Goal: Navigation & Orientation: Find specific page/section

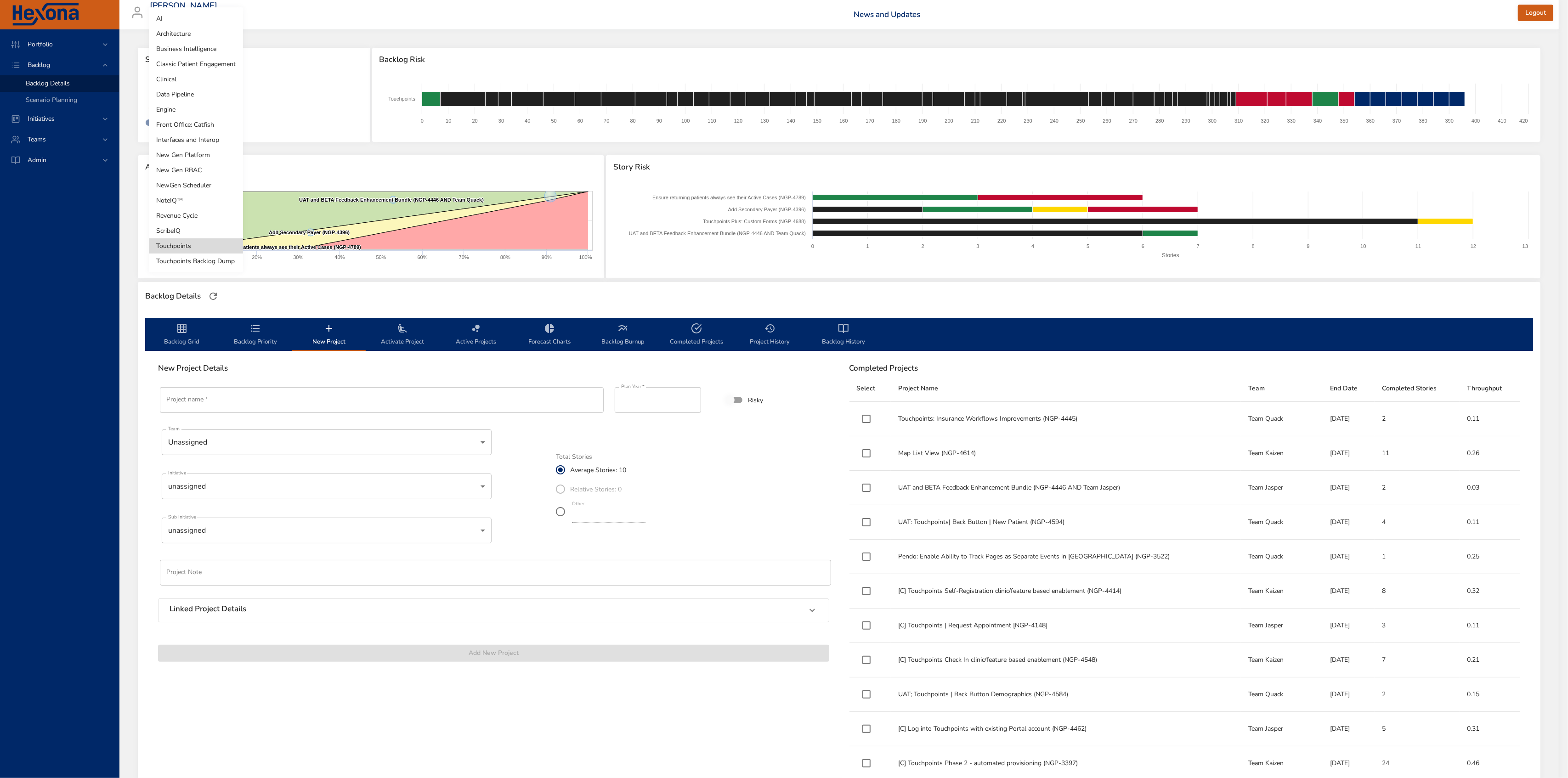
click at [212, 87] on body "Portfolio Backlog Backlog Details Scenario Planning Initiatives Teams Admin [PE…" at bounding box center [784, 389] width 1568 height 778
click at [227, 266] on li "Touchpoints Backlog Dump" at bounding box center [196, 262] width 94 height 16
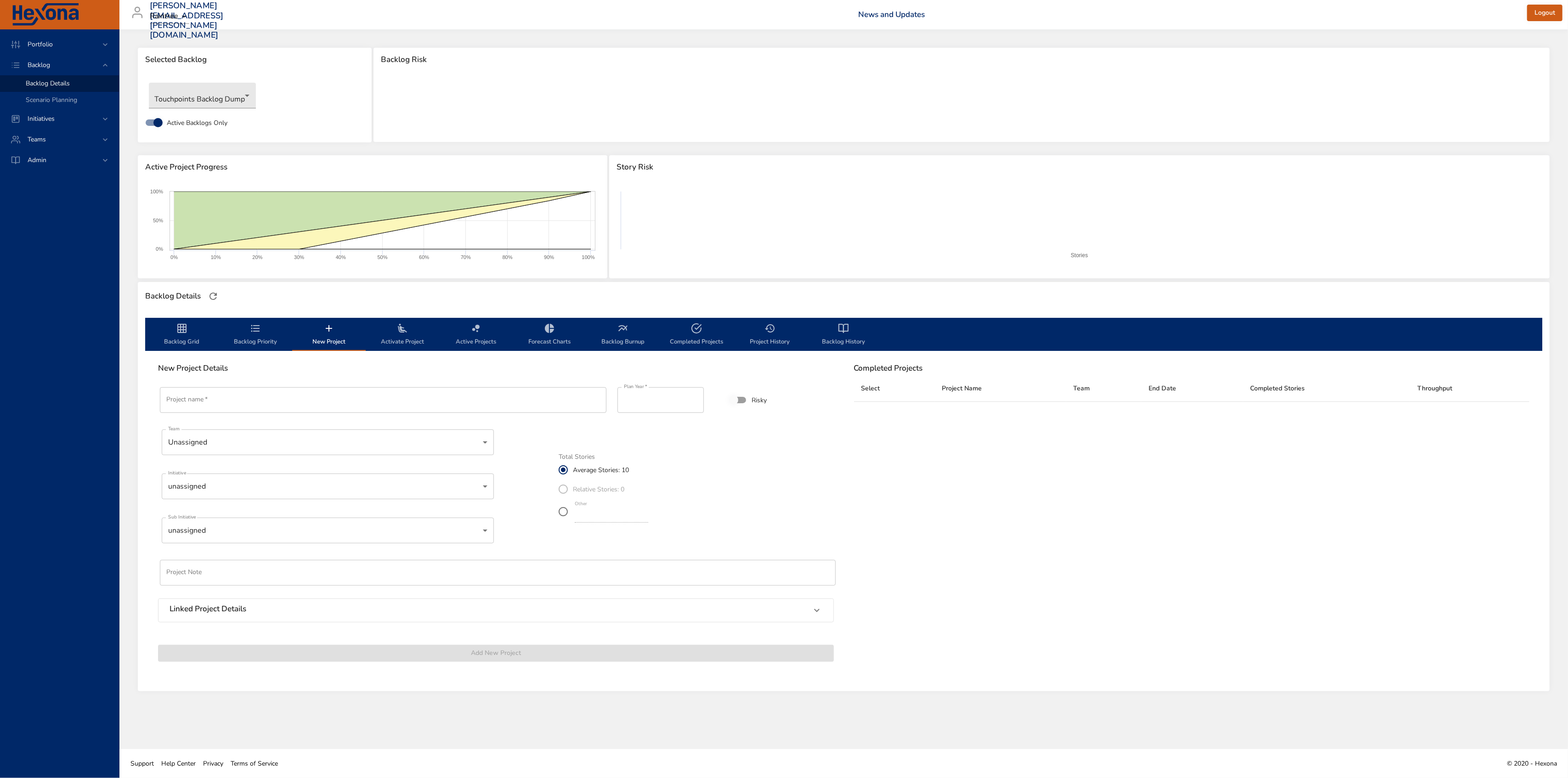
click at [175, 342] on span "Backlog Grid" at bounding box center [182, 335] width 62 height 24
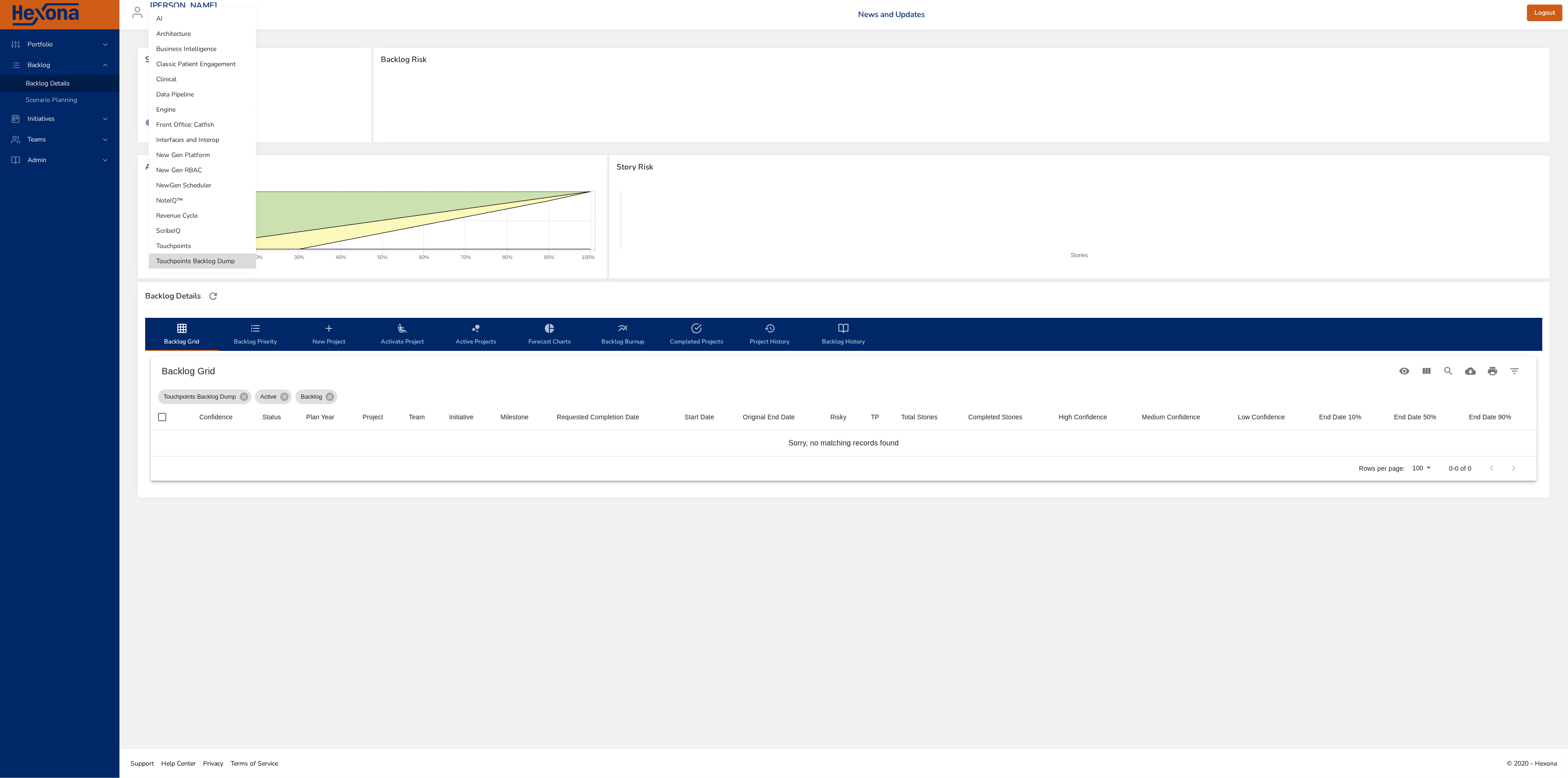
click at [247, 92] on body "Portfolio Backlog Backlog Details Scenario Planning Initiatives Teams Admin [PE…" at bounding box center [784, 389] width 1568 height 778
click at [222, 250] on li "Touchpoints" at bounding box center [203, 246] width 107 height 16
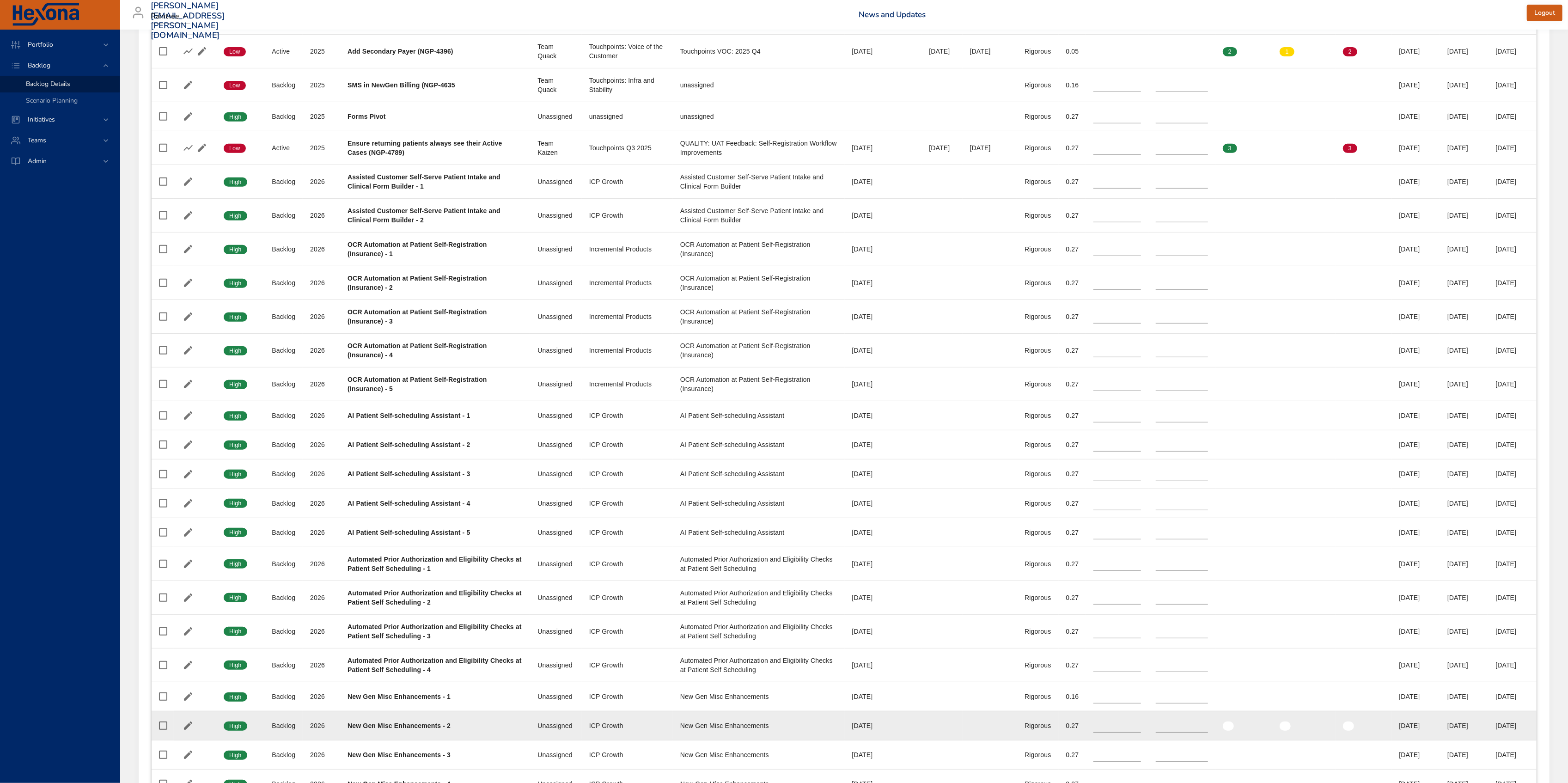
scroll to position [441, 0]
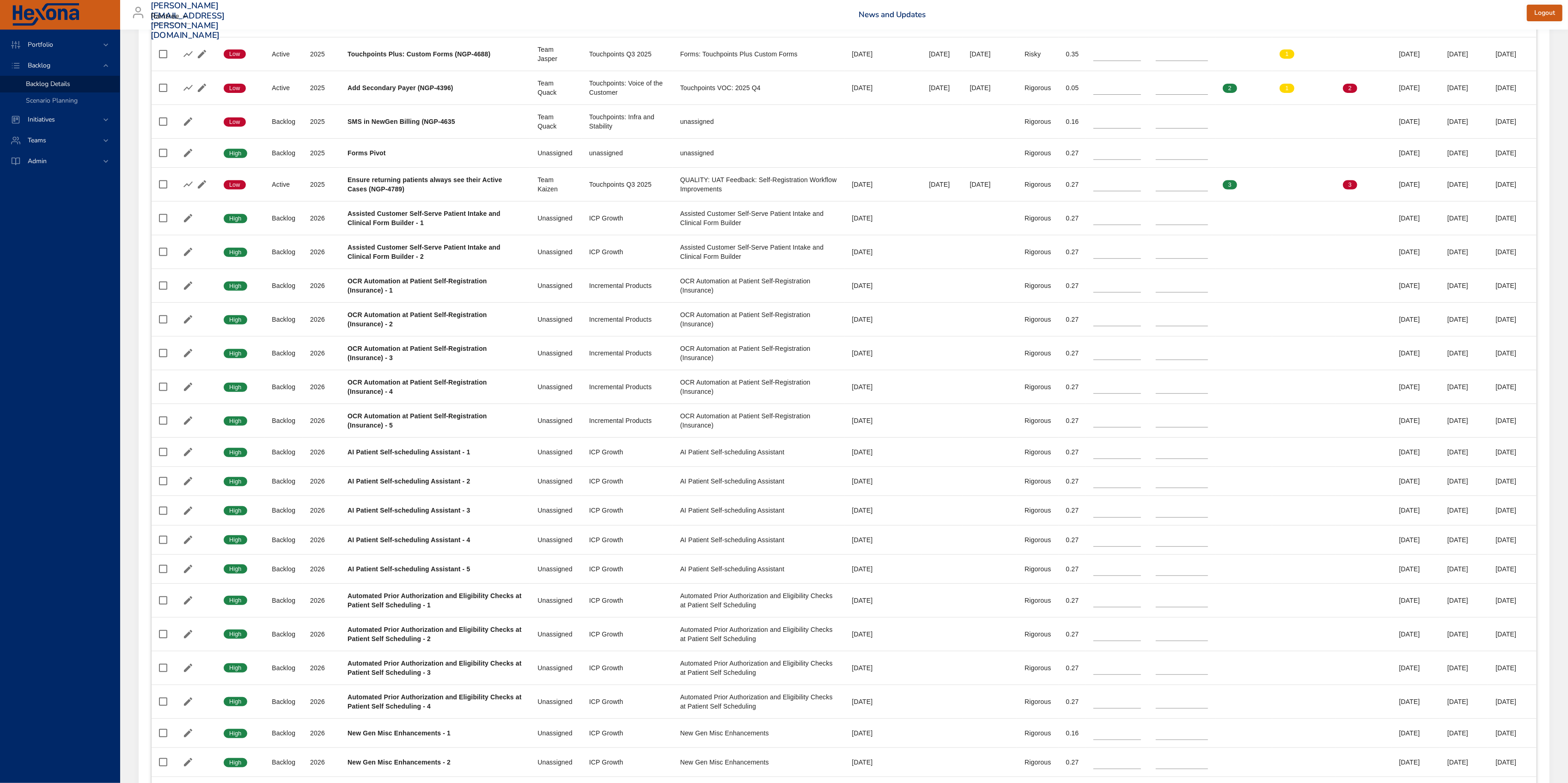
click at [758, 28] on div "[PERSON_NAME][EMAIL_ADDRESS][PERSON_NAME][DOMAIN_NAME] Raintree News and Update…" at bounding box center [844, 15] width 1437 height 30
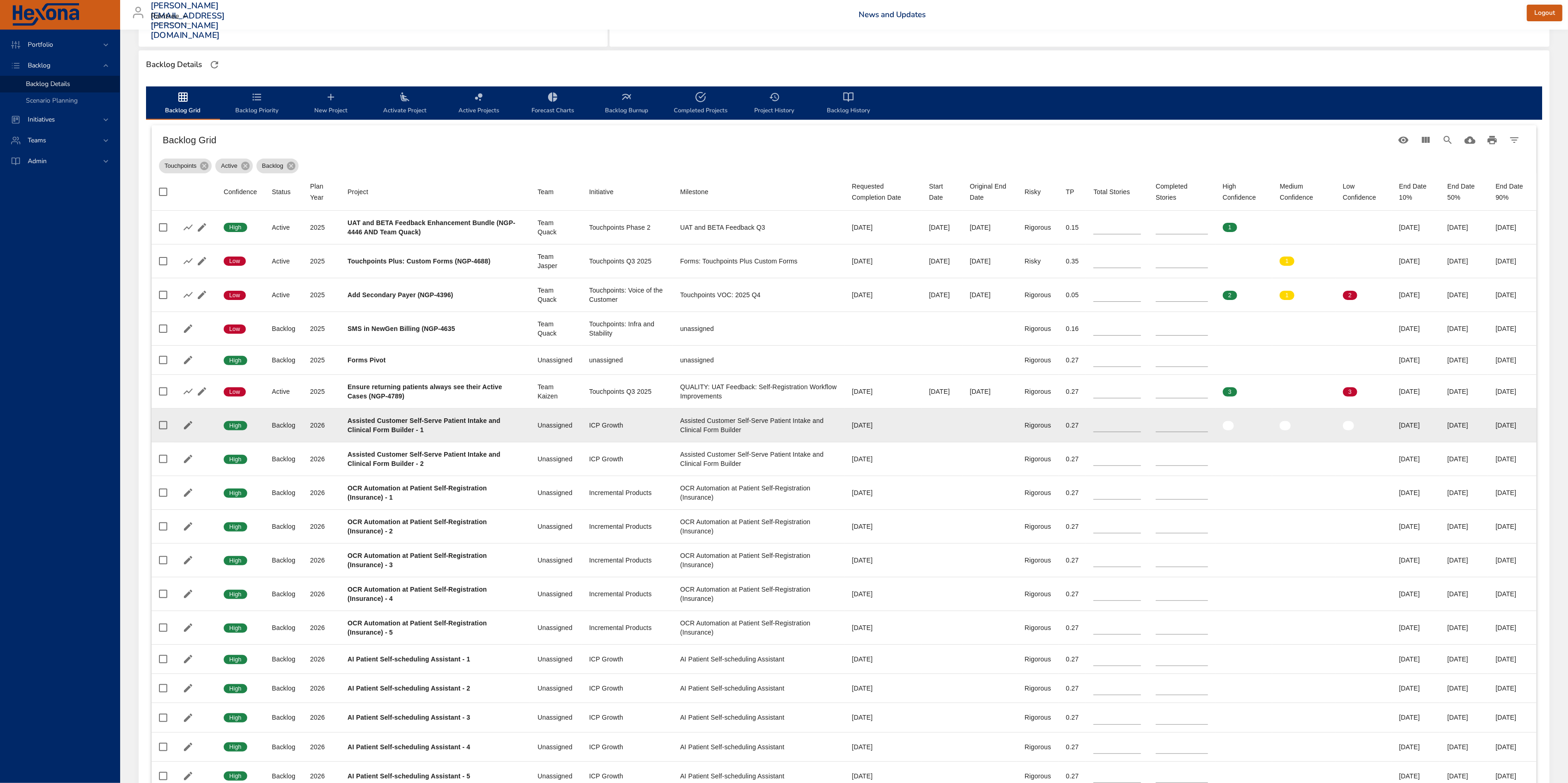
scroll to position [256, 0]
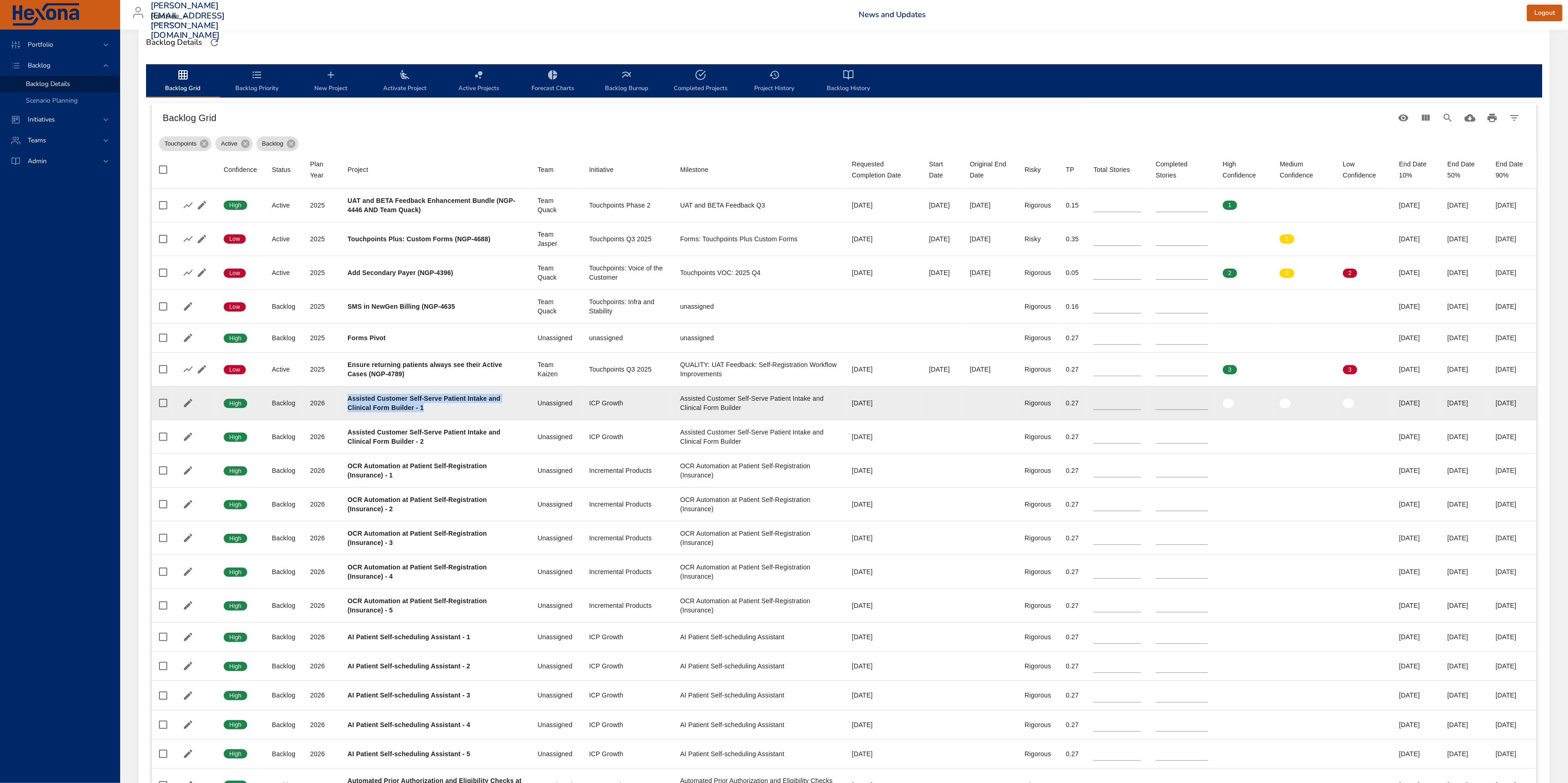
drag, startPoint x: 345, startPoint y: 401, endPoint x: 471, endPoint y: 407, distance: 126.1
click at [471, 407] on td "Project Assisted Customer Self-Serve Patient Intake and Clinical Form Builder -…" at bounding box center [434, 402] width 190 height 34
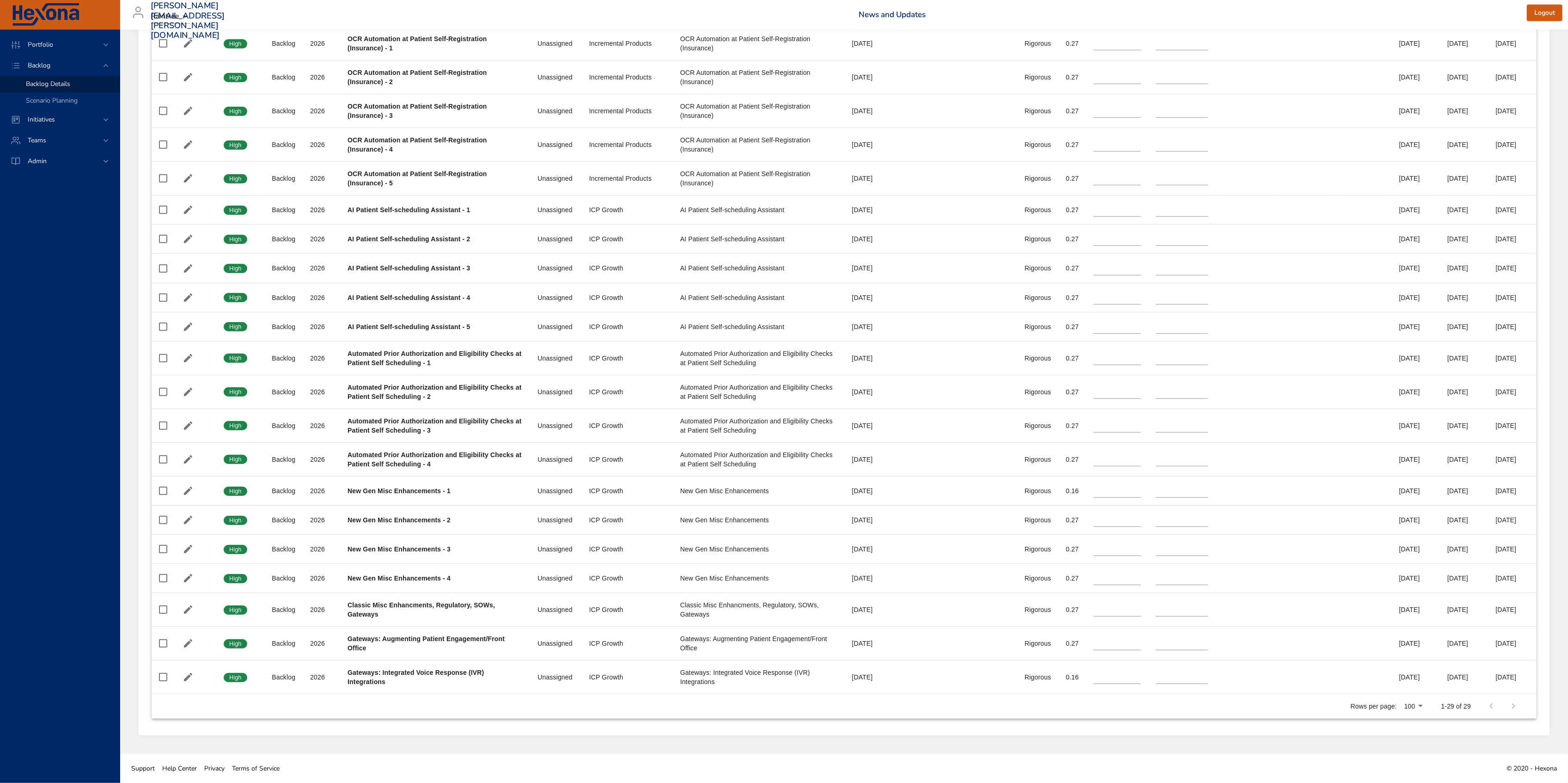
scroll to position [379, 0]
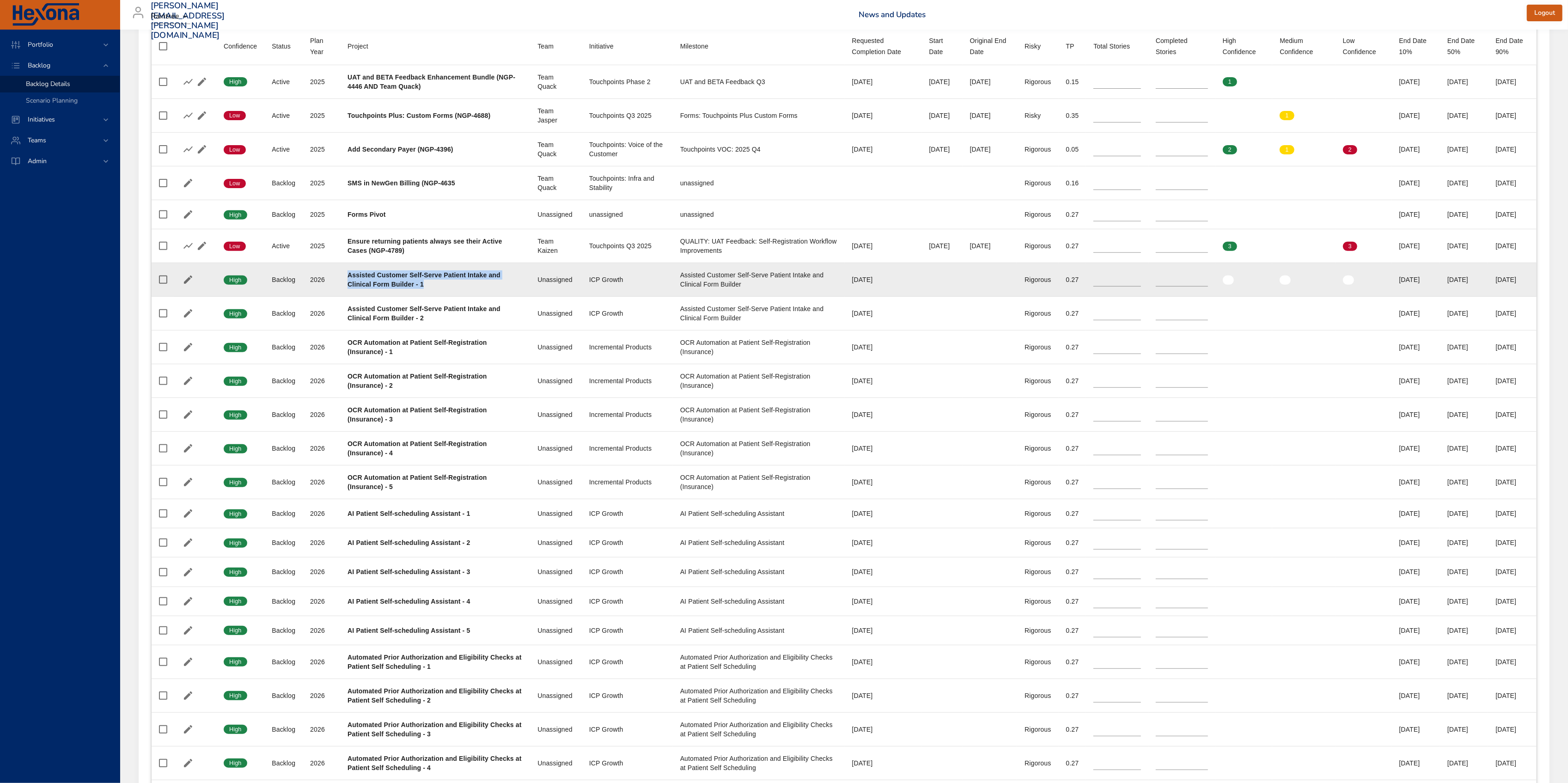
click at [505, 289] on div "Assisted Customer Self-Serve Patient Intake and Clinical Form Builder - 1" at bounding box center [435, 280] width 175 height 19
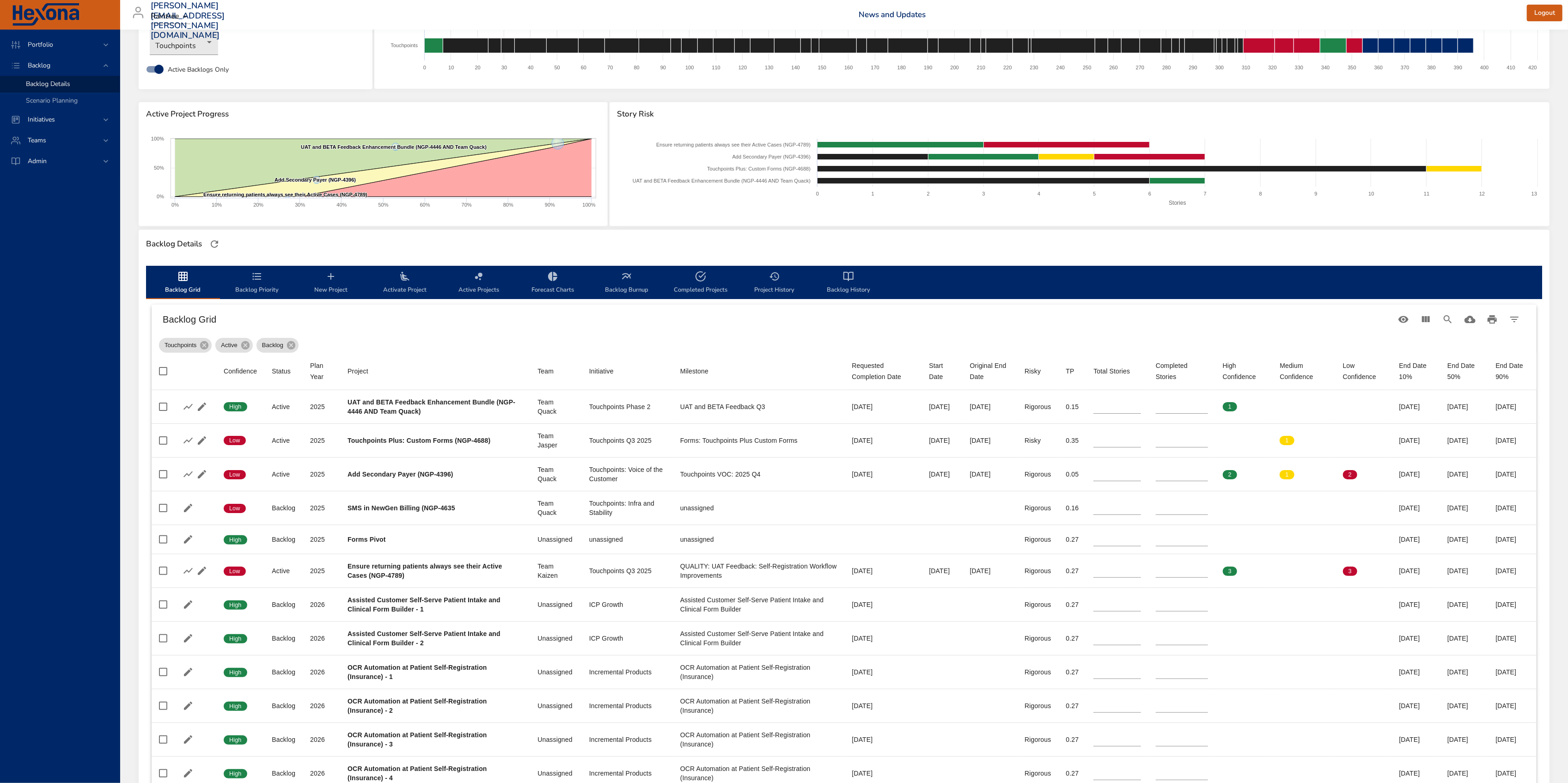
scroll to position [0, 0]
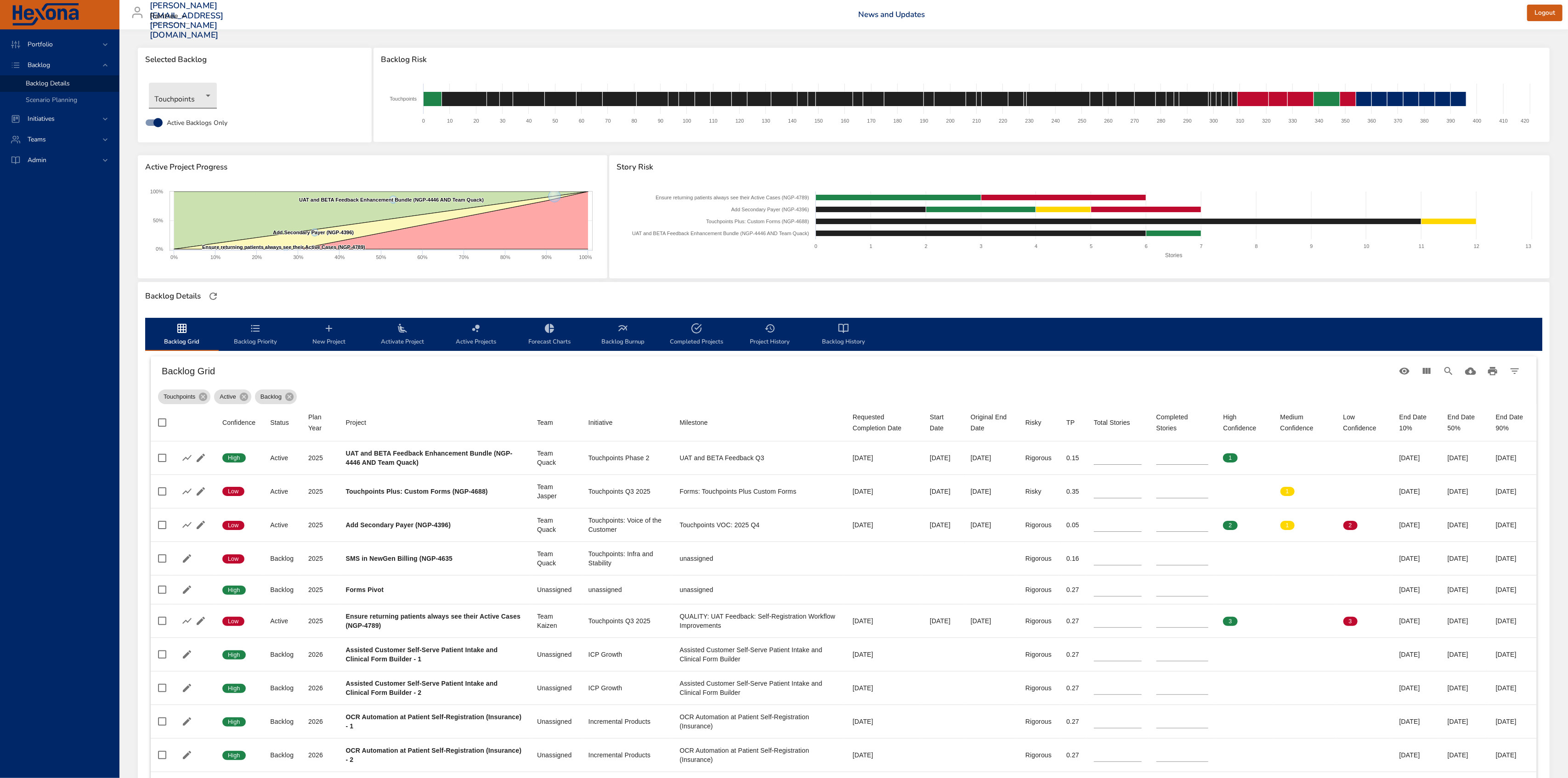
click at [209, 96] on body "Portfolio Backlog Backlog Details Scenario Planning Initiatives Teams Admin [PE…" at bounding box center [784, 389] width 1568 height 778
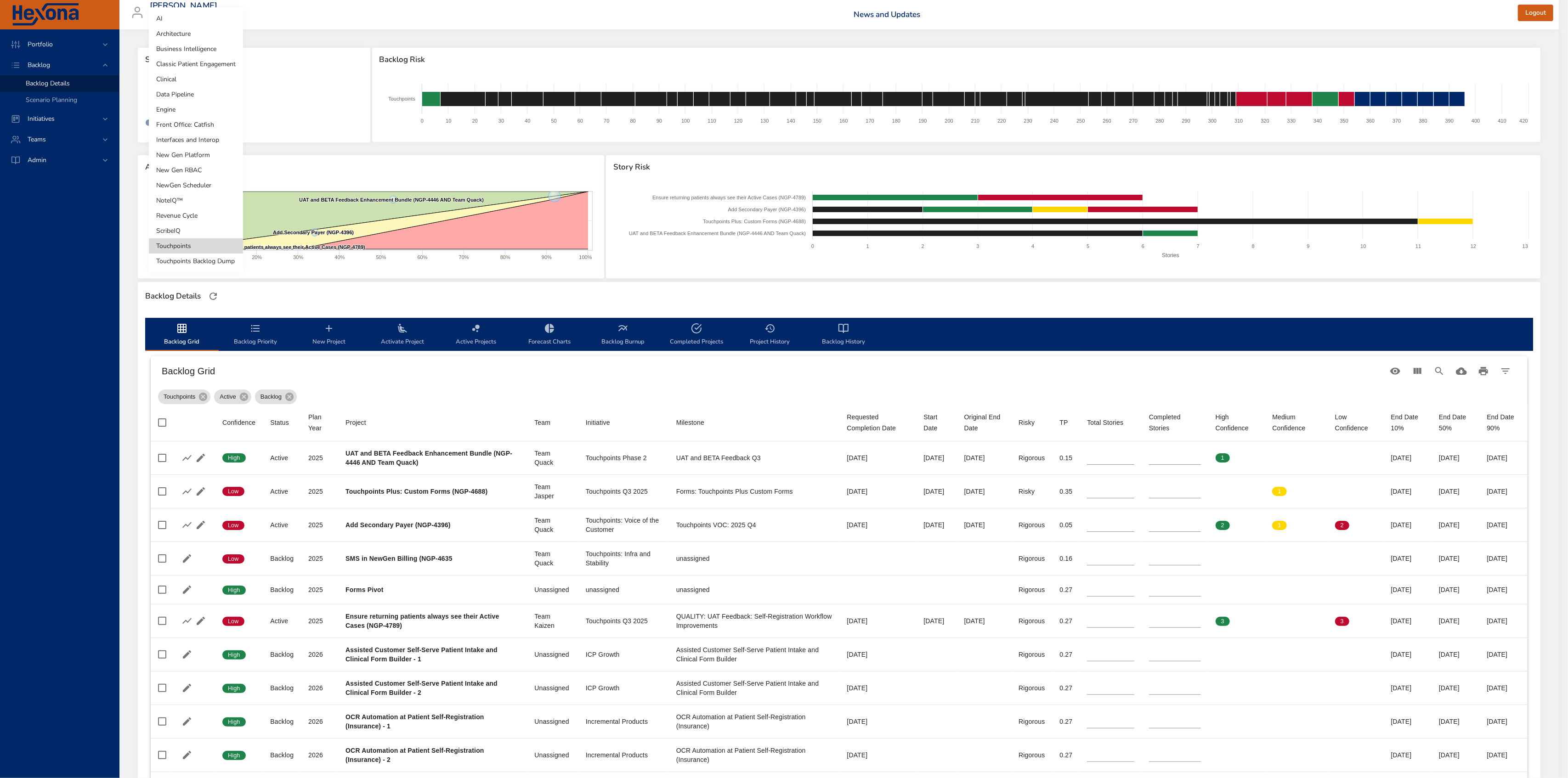
click at [194, 24] on li "AI" at bounding box center [196, 19] width 94 height 16
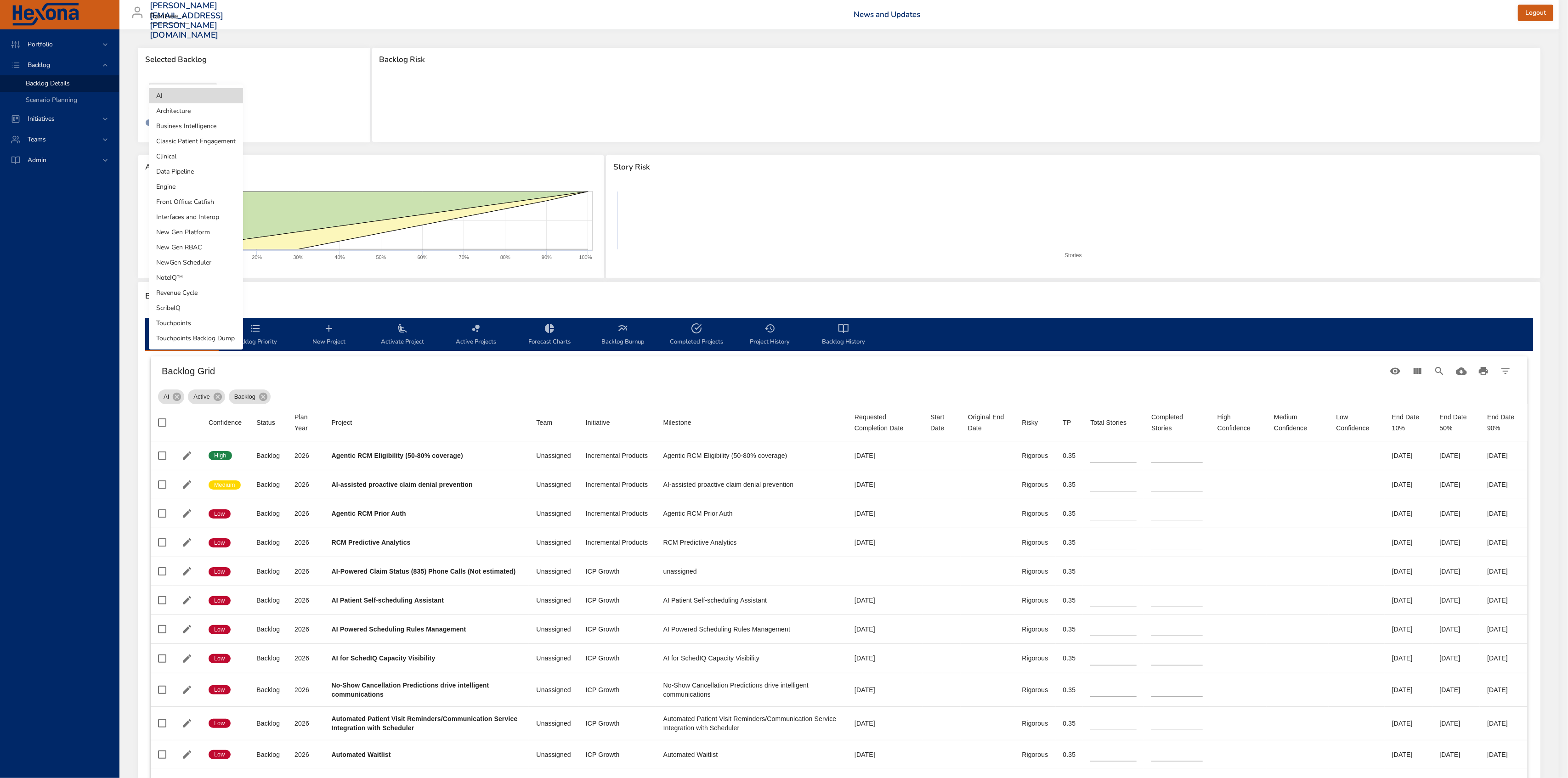
click at [196, 96] on body "Portfolio Backlog Backlog Details Scenario Planning Initiatives Teams Admin [PE…" at bounding box center [784, 389] width 1568 height 778
click at [511, 449] on div at bounding box center [784, 389] width 1568 height 778
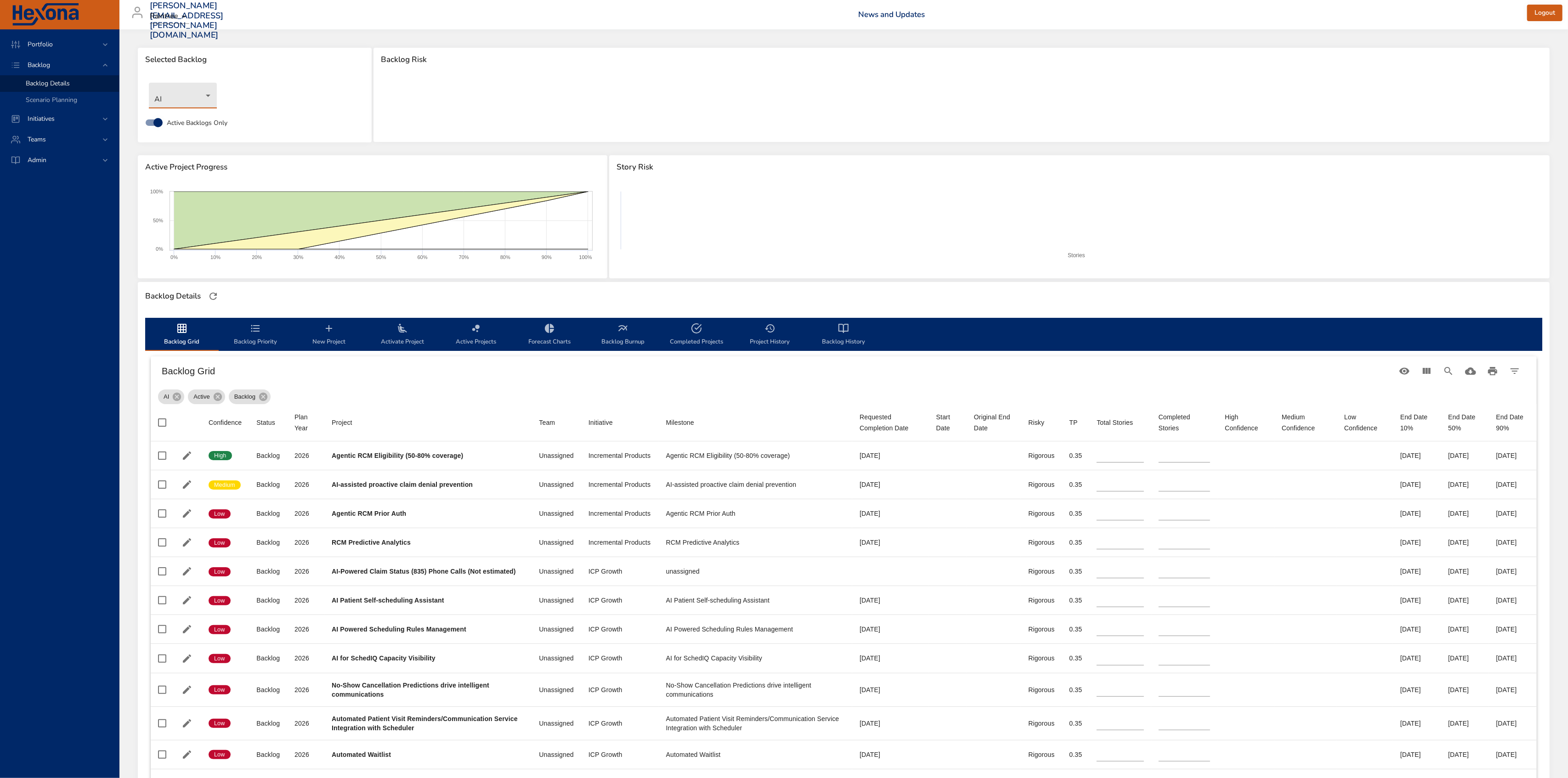
click at [200, 100] on body "Portfolio Backlog Backlog Details Scenario Planning Initiatives Teams Admin [PE…" at bounding box center [784, 389] width 1568 height 778
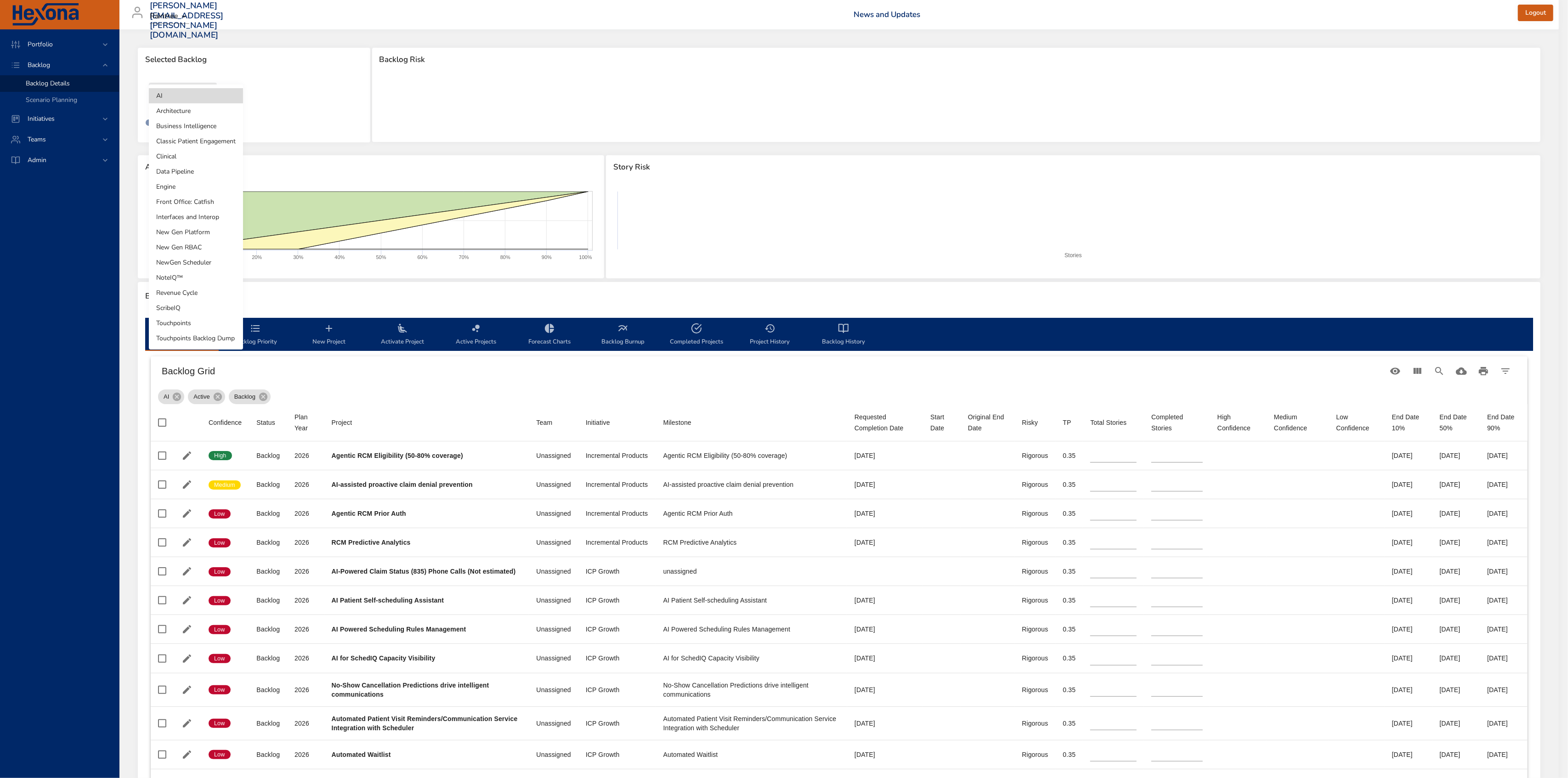
click at [196, 309] on li "ScribeIQ" at bounding box center [196, 308] width 94 height 16
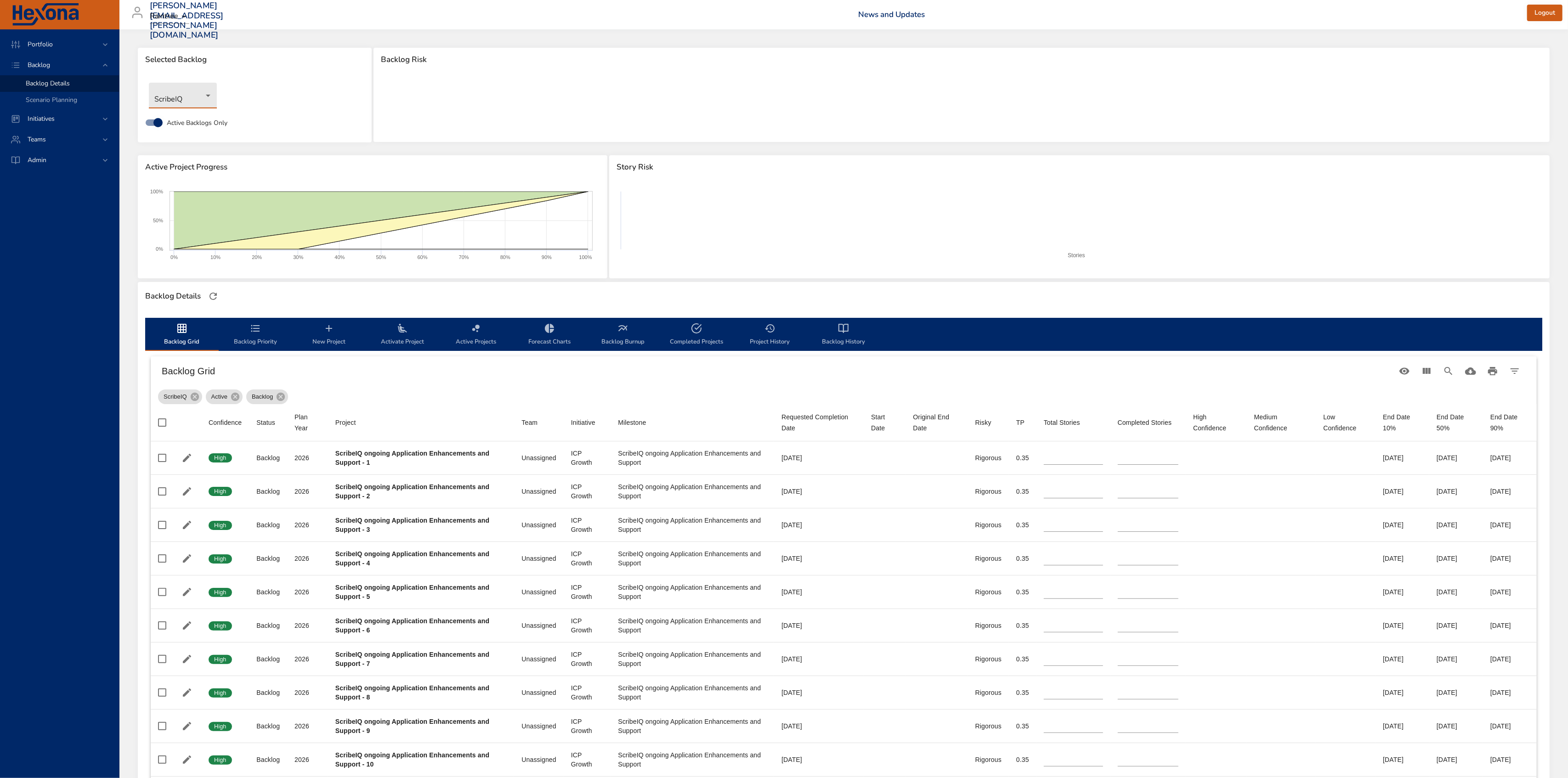
click at [207, 97] on body "Portfolio Backlog Backlog Details Scenario Planning Initiatives Teams Admin [PE…" at bounding box center [784, 389] width 1568 height 778
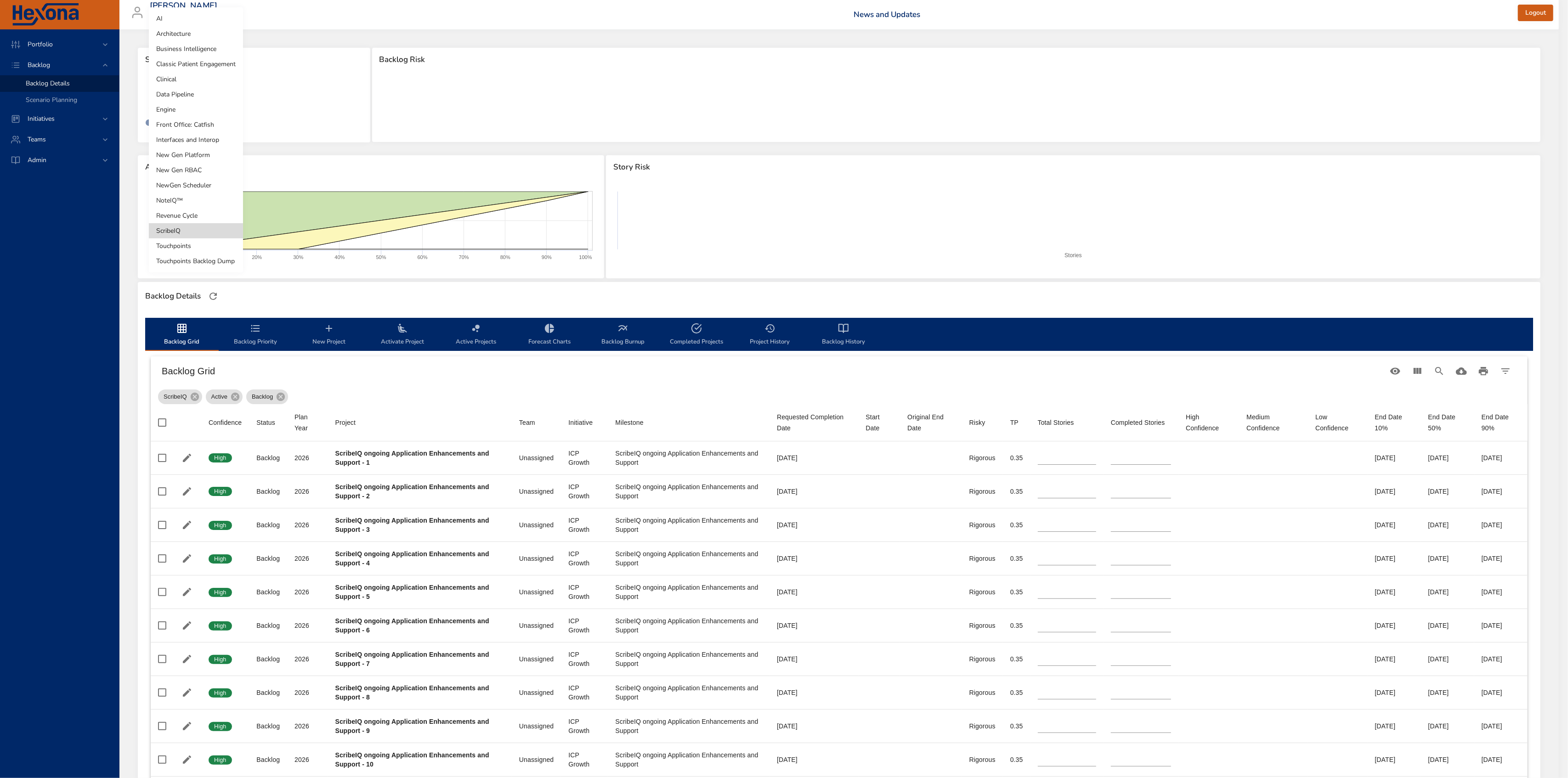
click at [844, 160] on div at bounding box center [784, 389] width 1568 height 778
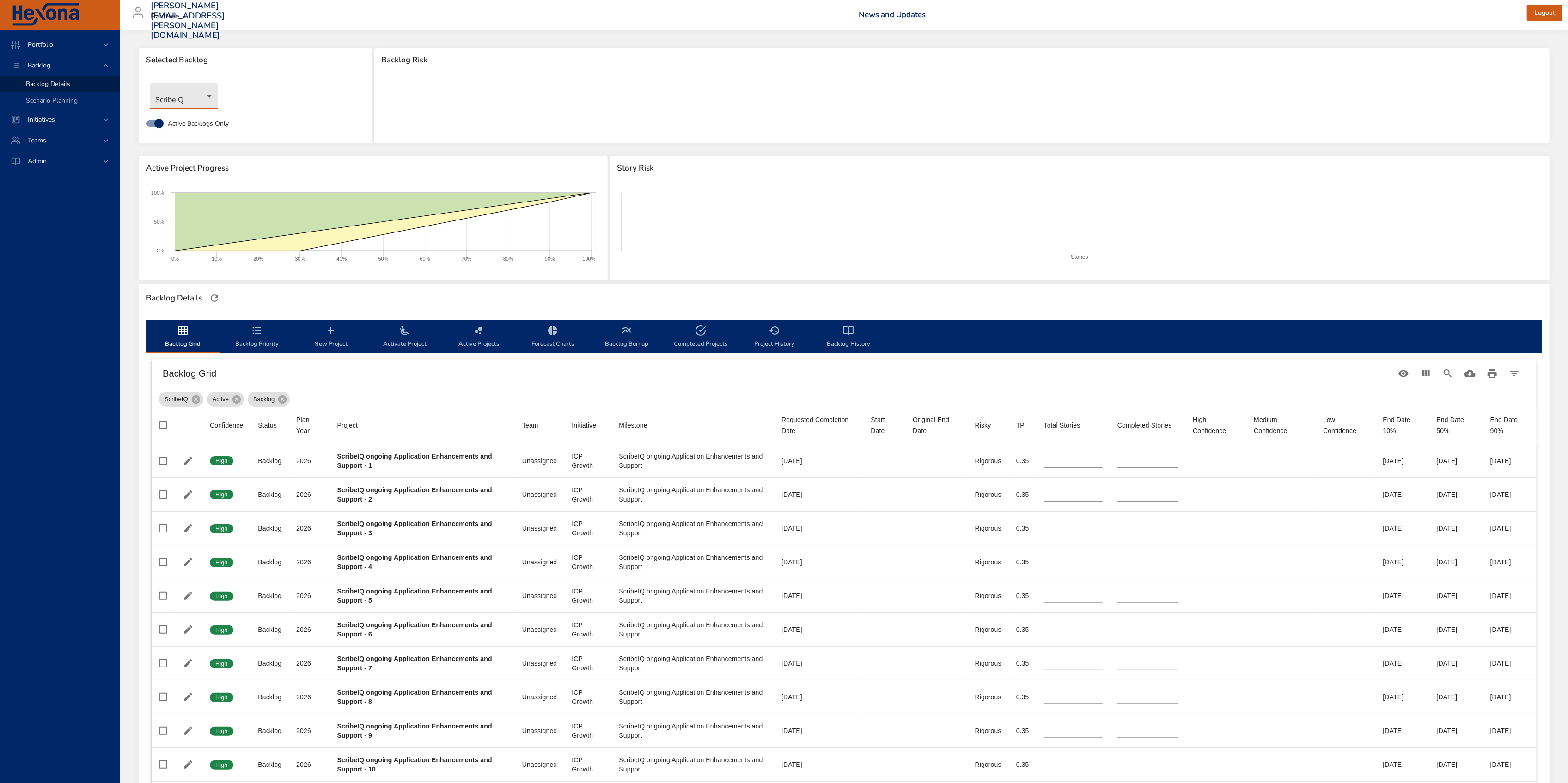
click at [213, 91] on body "Portfolio Backlog Backlog Details Scenario Planning Initiatives Teams Admin [PE…" at bounding box center [784, 392] width 1568 height 783
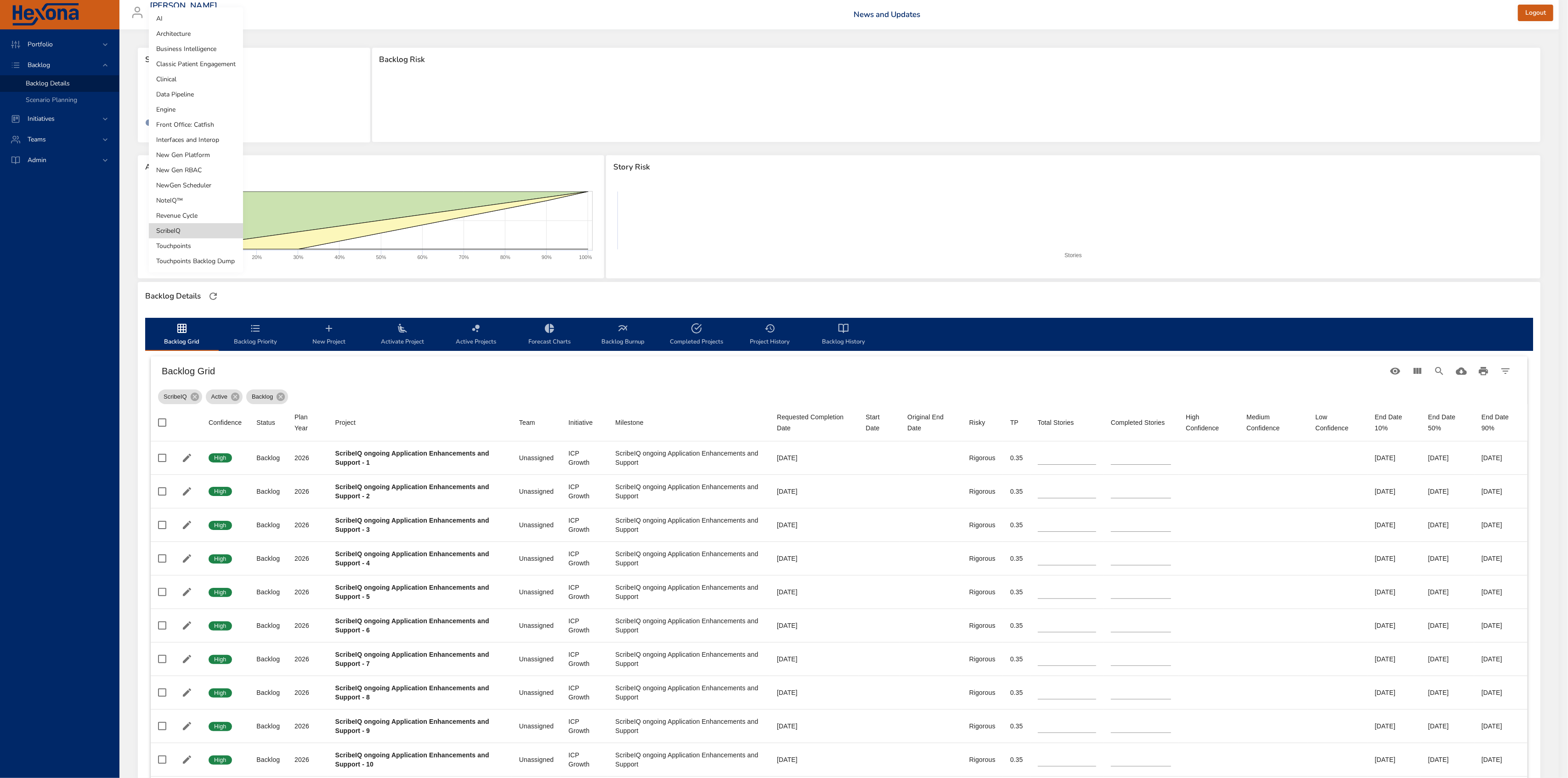
click at [188, 249] on li "Touchpoints" at bounding box center [196, 246] width 94 height 16
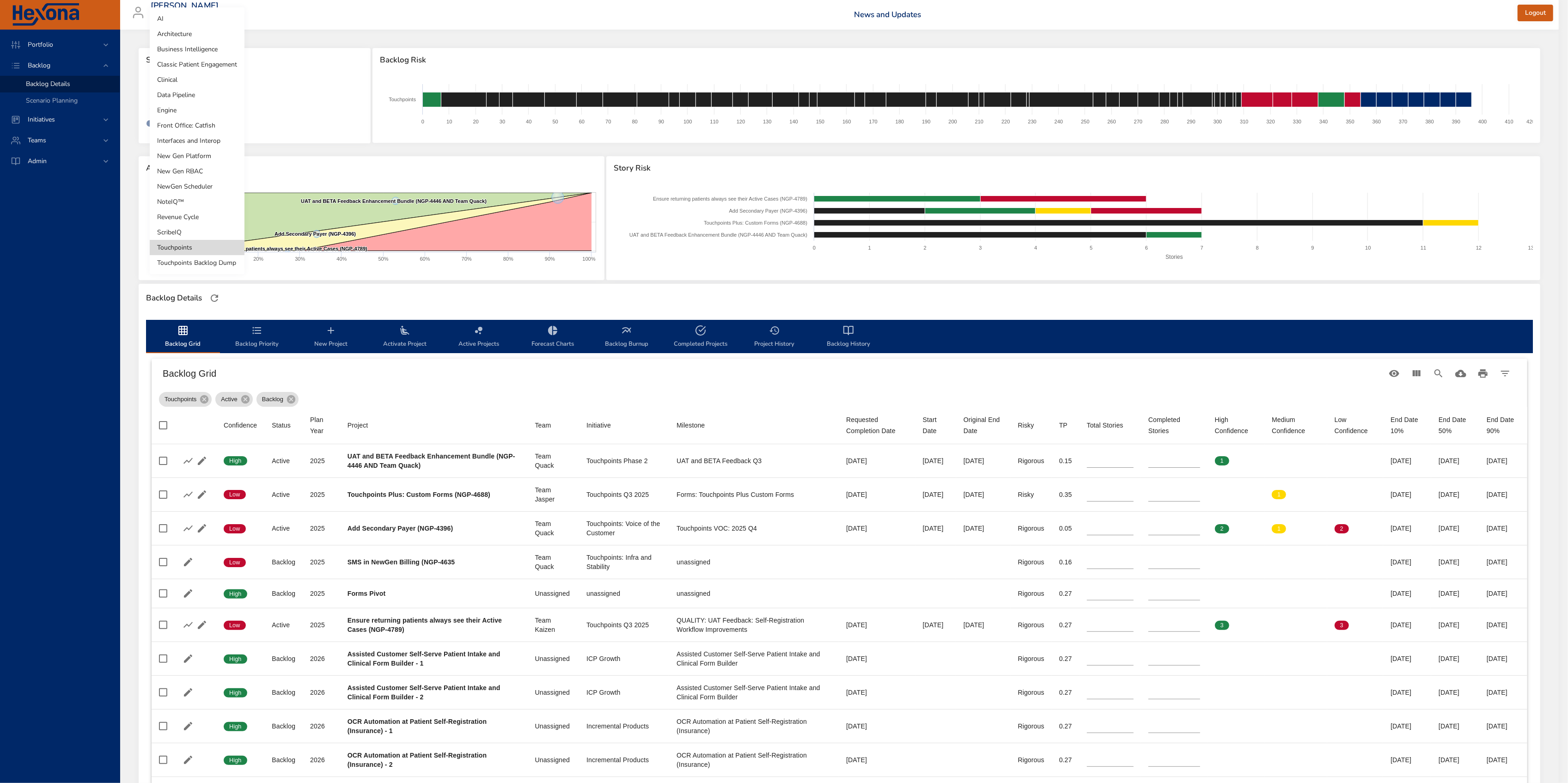
click at [208, 105] on body "Portfolio Backlog Backlog Details Scenario Planning Initiatives Teams Admin [PE…" at bounding box center [784, 392] width 1568 height 783
click at [195, 23] on li "AI" at bounding box center [197, 19] width 95 height 16
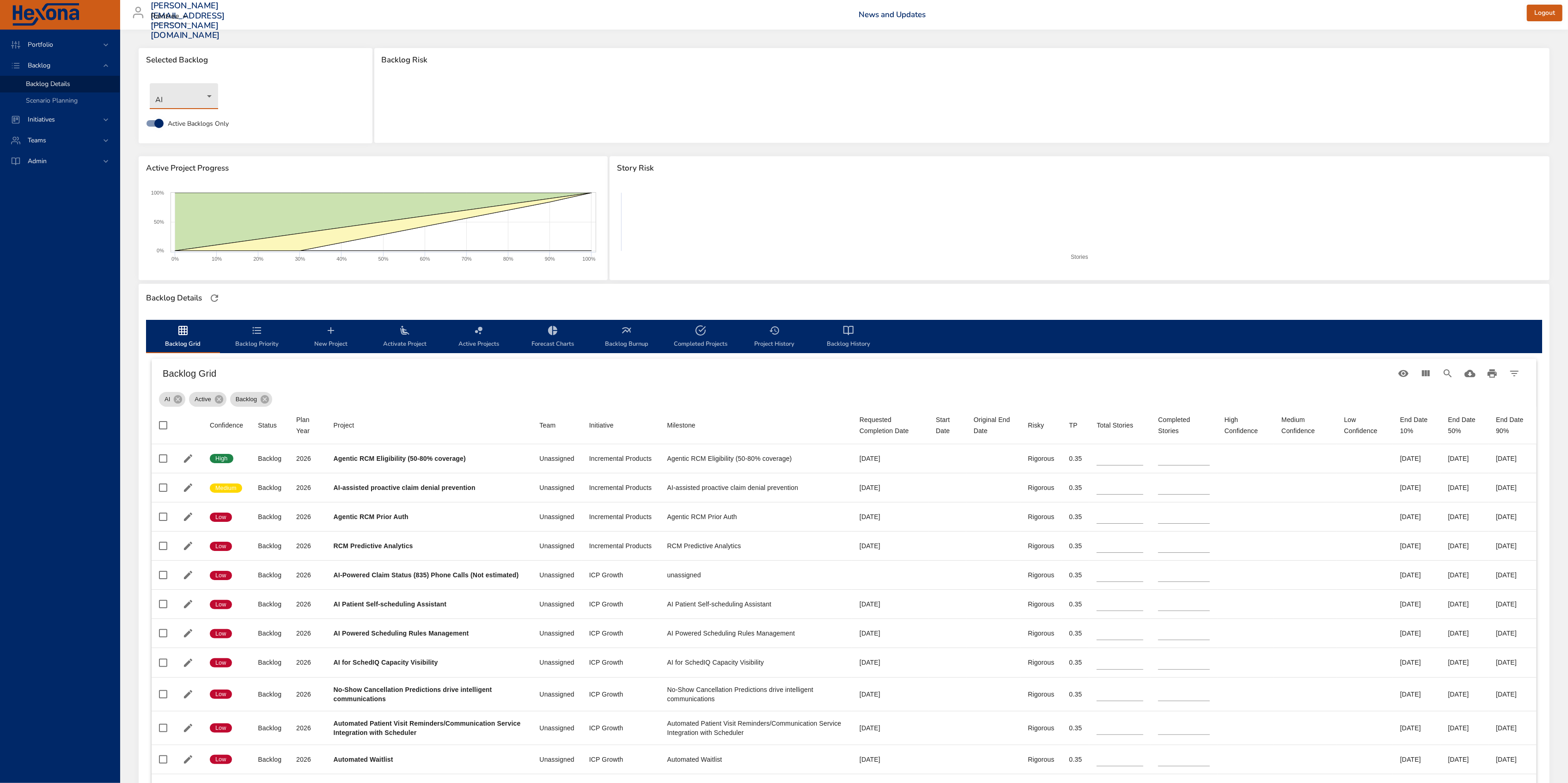
click at [212, 95] on body "Portfolio Backlog Backlog Details Scenario Planning Initiatives Teams Admin [PE…" at bounding box center [784, 392] width 1568 height 783
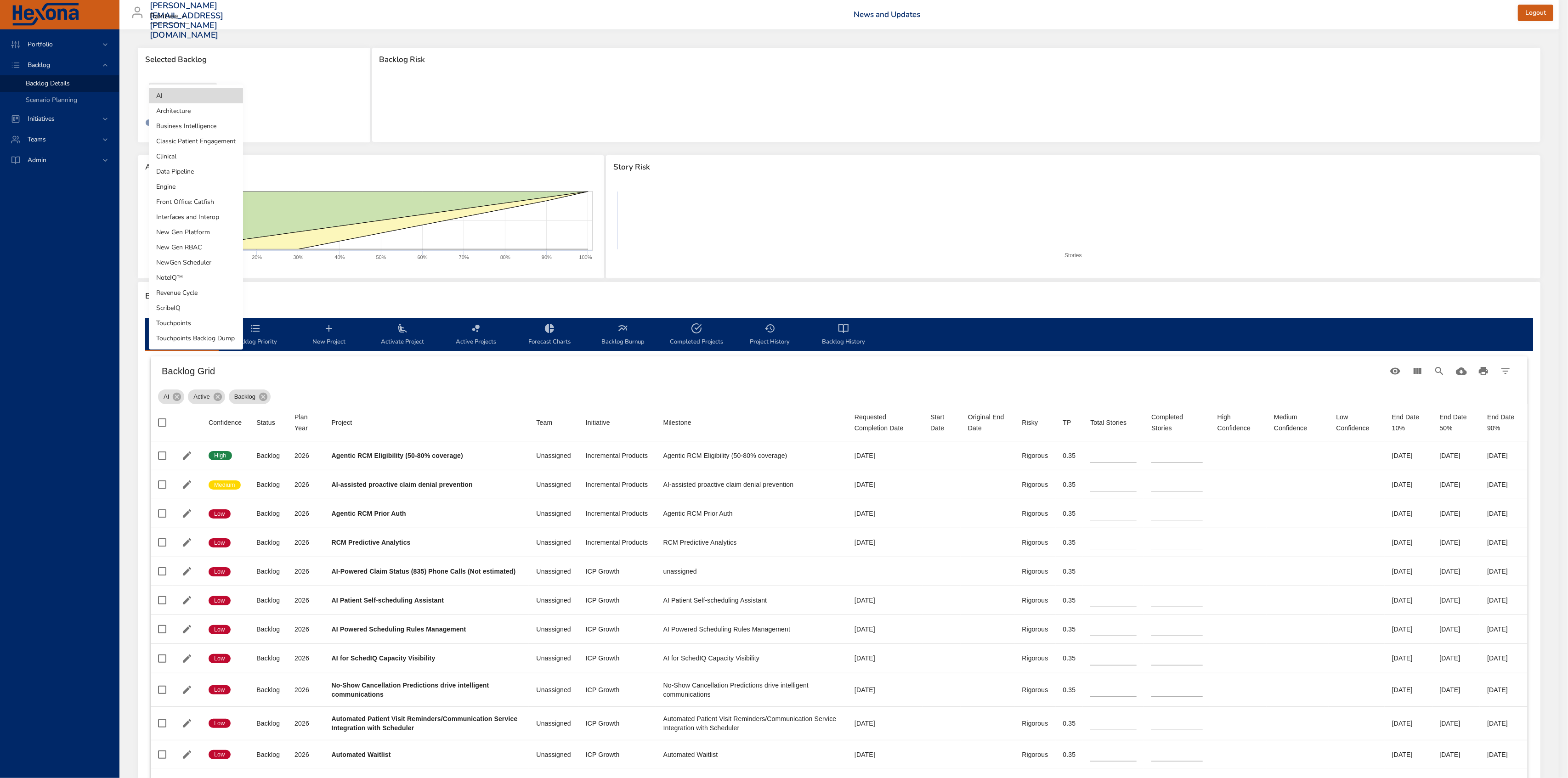
click at [774, 394] on div at bounding box center [784, 389] width 1568 height 778
click at [206, 97] on body "Portfolio Backlog Backlog Details Scenario Planning Initiatives Teams Admin [PE…" at bounding box center [784, 389] width 1568 height 778
click at [774, 412] on div at bounding box center [784, 389] width 1568 height 778
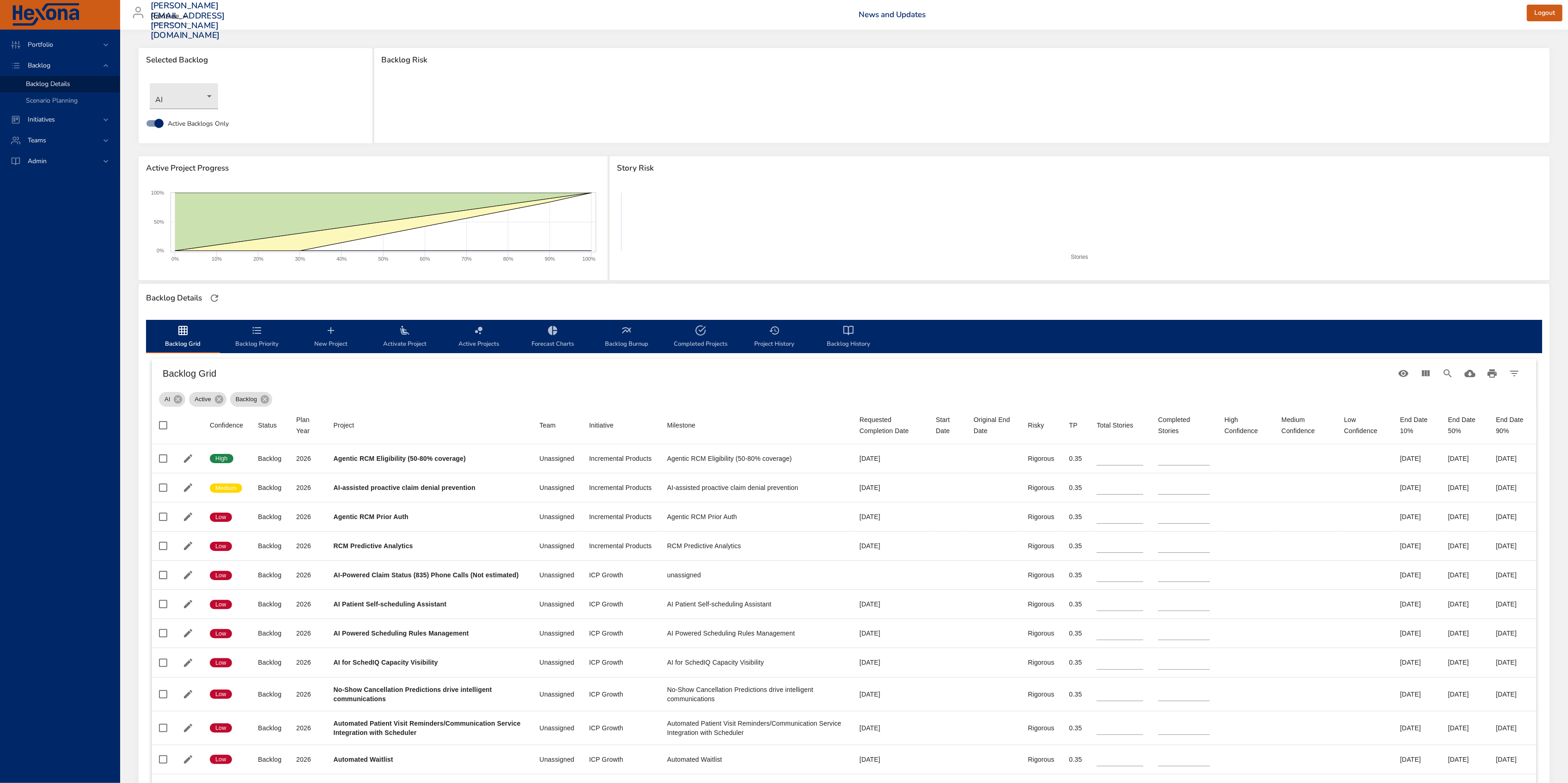
click at [1016, 166] on span "Story Risk" at bounding box center [1080, 168] width 925 height 9
